Goal: Task Accomplishment & Management: Complete application form

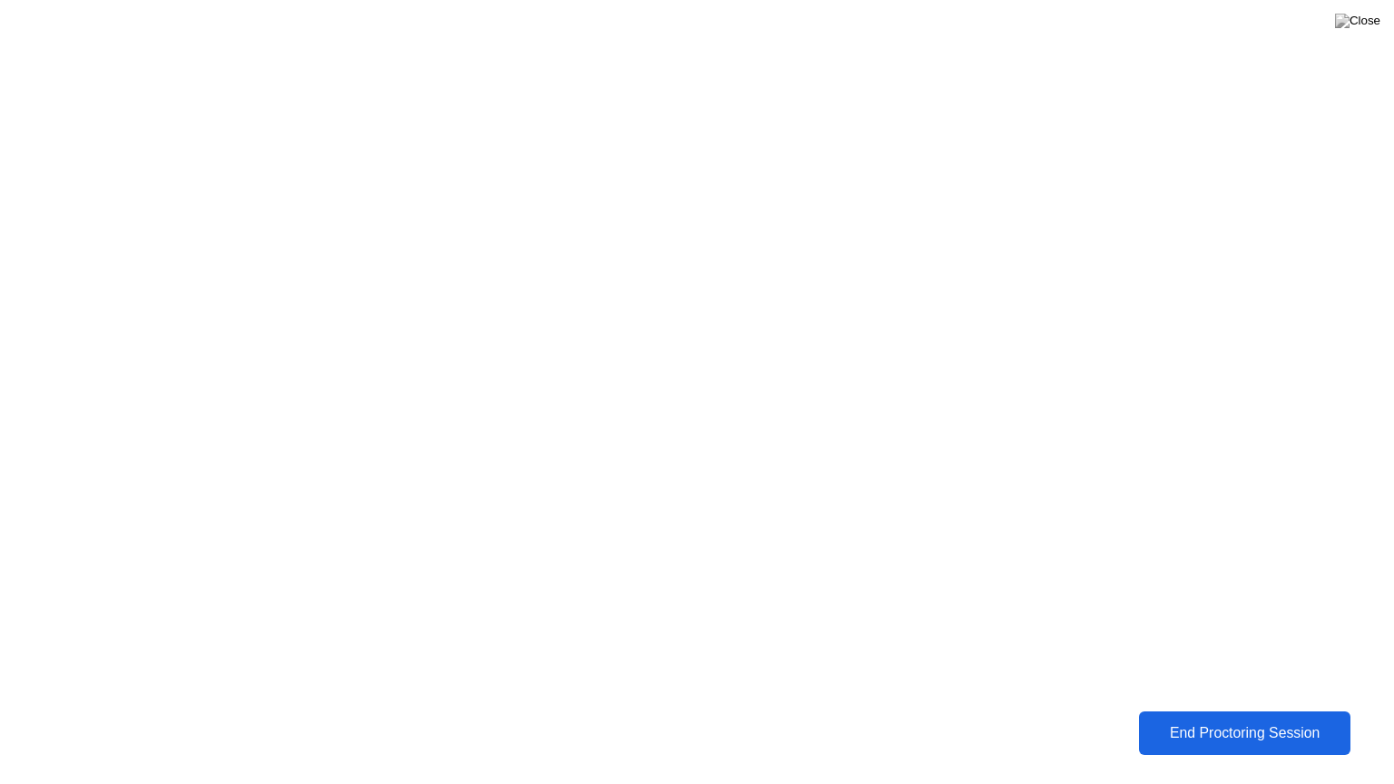
click at [1327, 720] on button "End Proctoring Session" at bounding box center [1244, 734] width 212 height 44
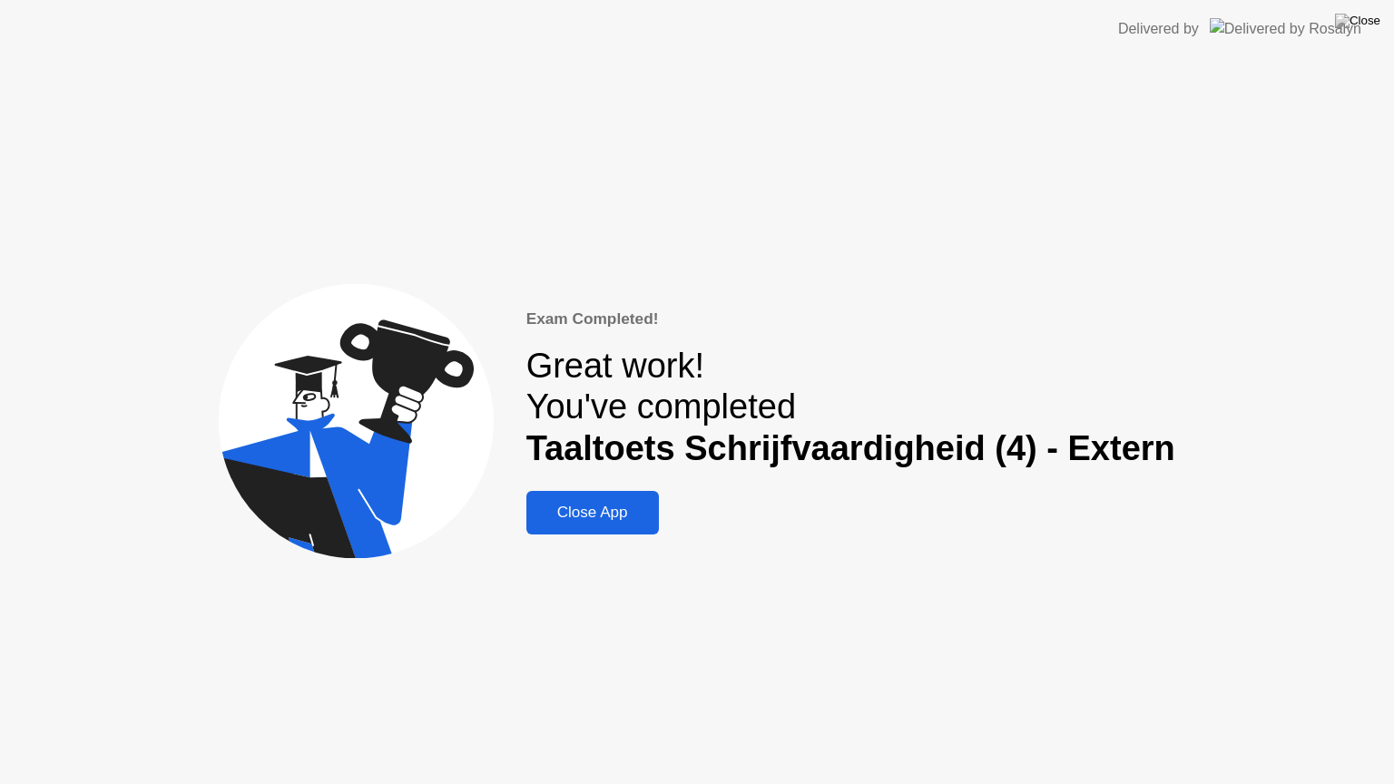
click at [580, 516] on div "Close App" at bounding box center [593, 513] width 122 height 18
